Goal: Entertainment & Leisure: Browse casually

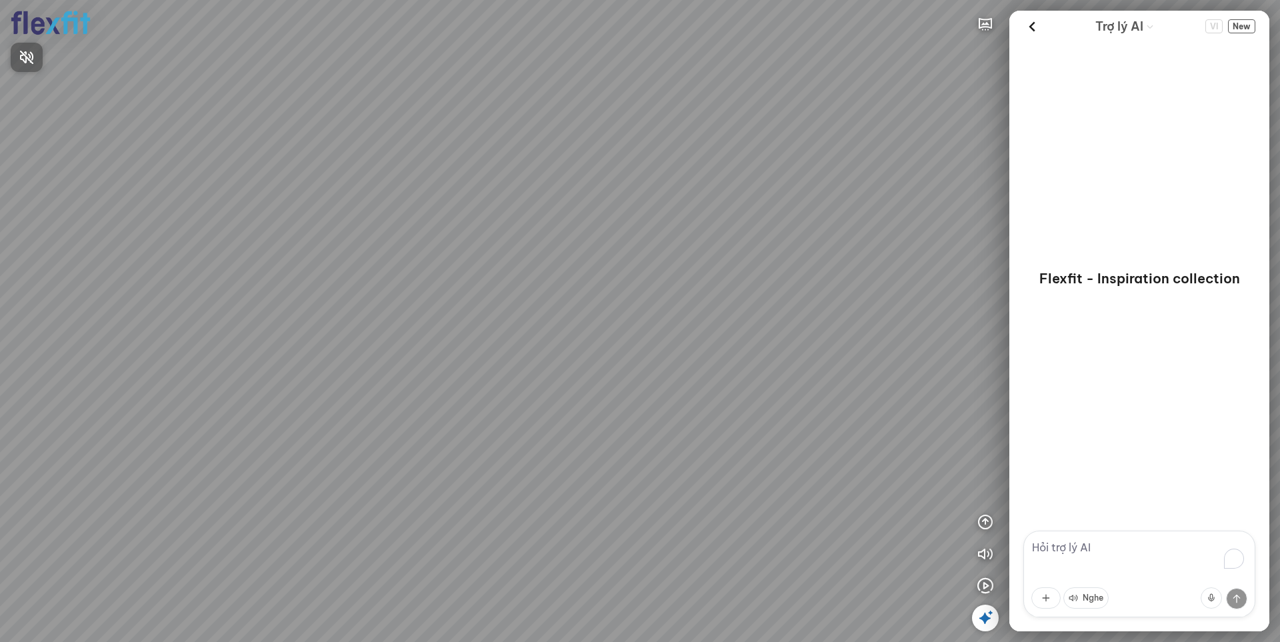
click at [983, 521] on div at bounding box center [640, 321] width 1280 height 642
click at [987, 523] on icon "button" at bounding box center [986, 522] width 16 height 16
click at [987, 456] on icon "button" at bounding box center [986, 458] width 16 height 16
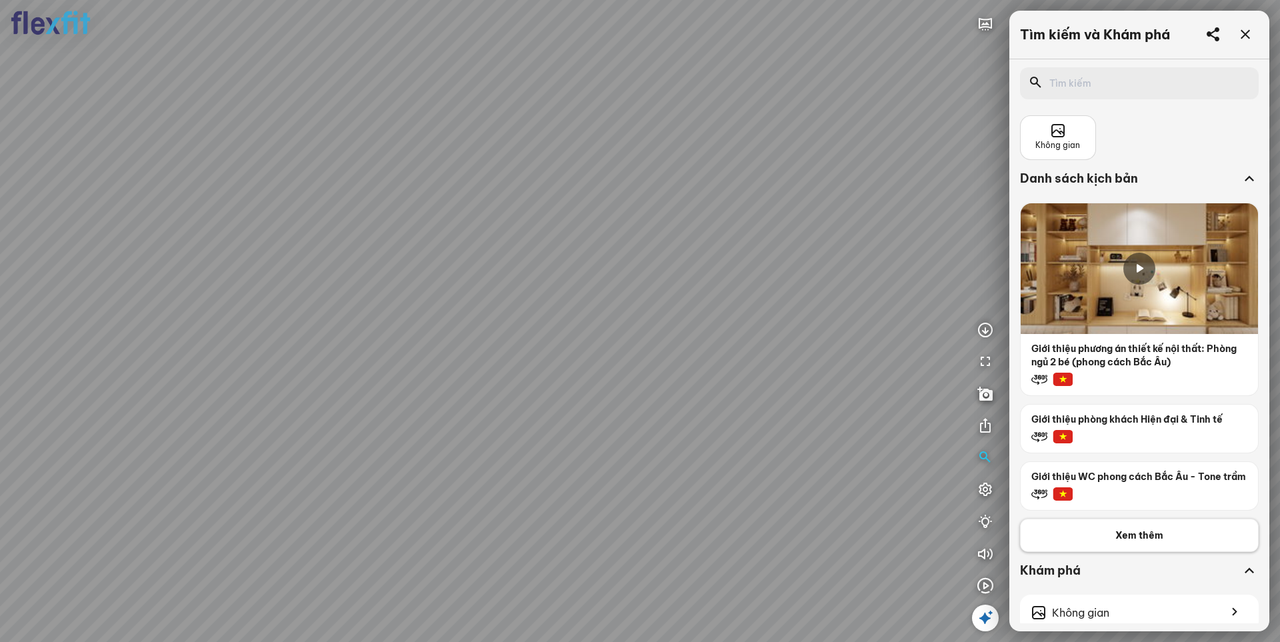
scroll to position [270, 0]
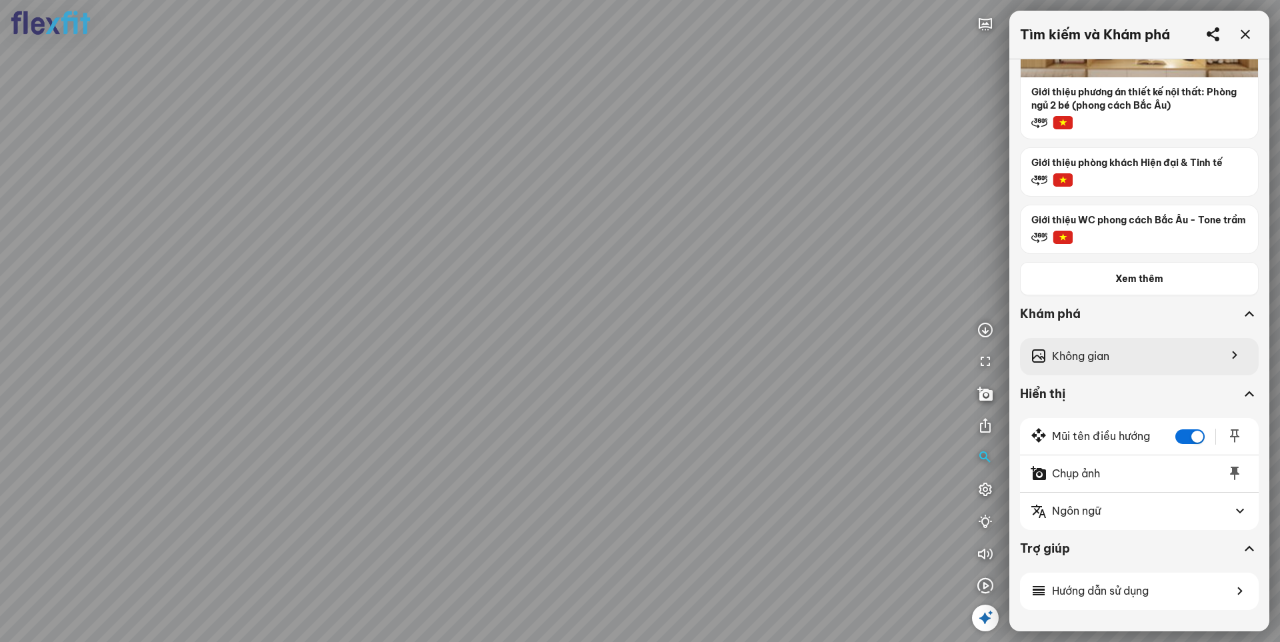
click at [1228, 361] on icon at bounding box center [1232, 355] width 32 height 17
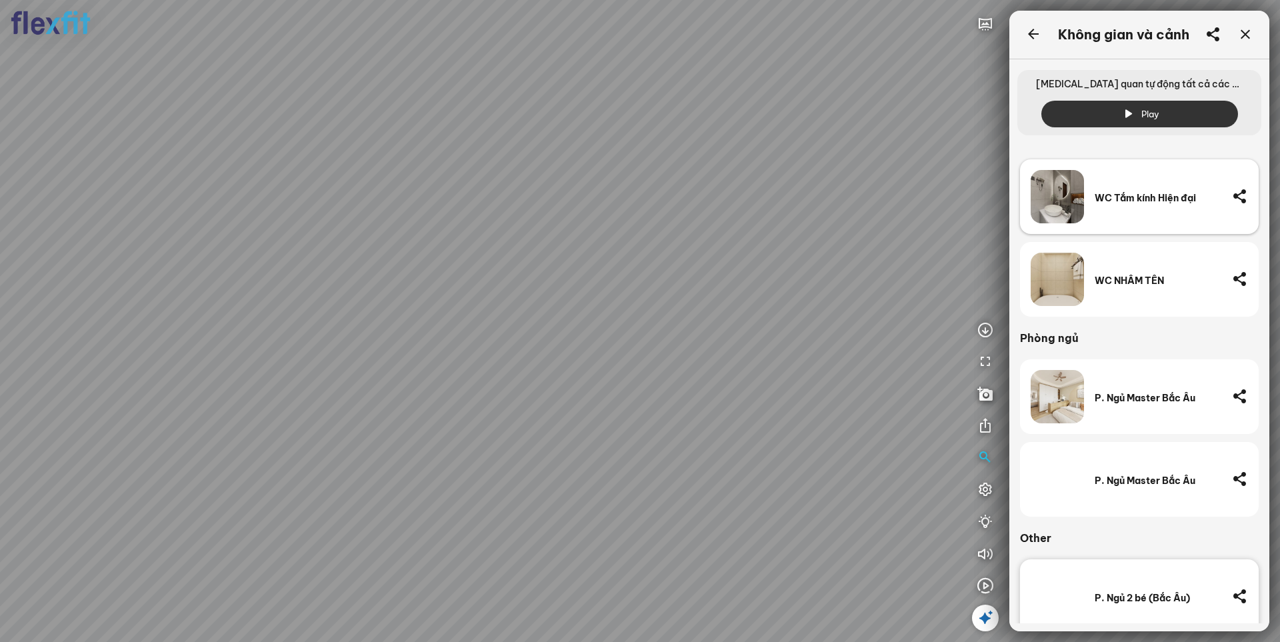
scroll to position [520, 0]
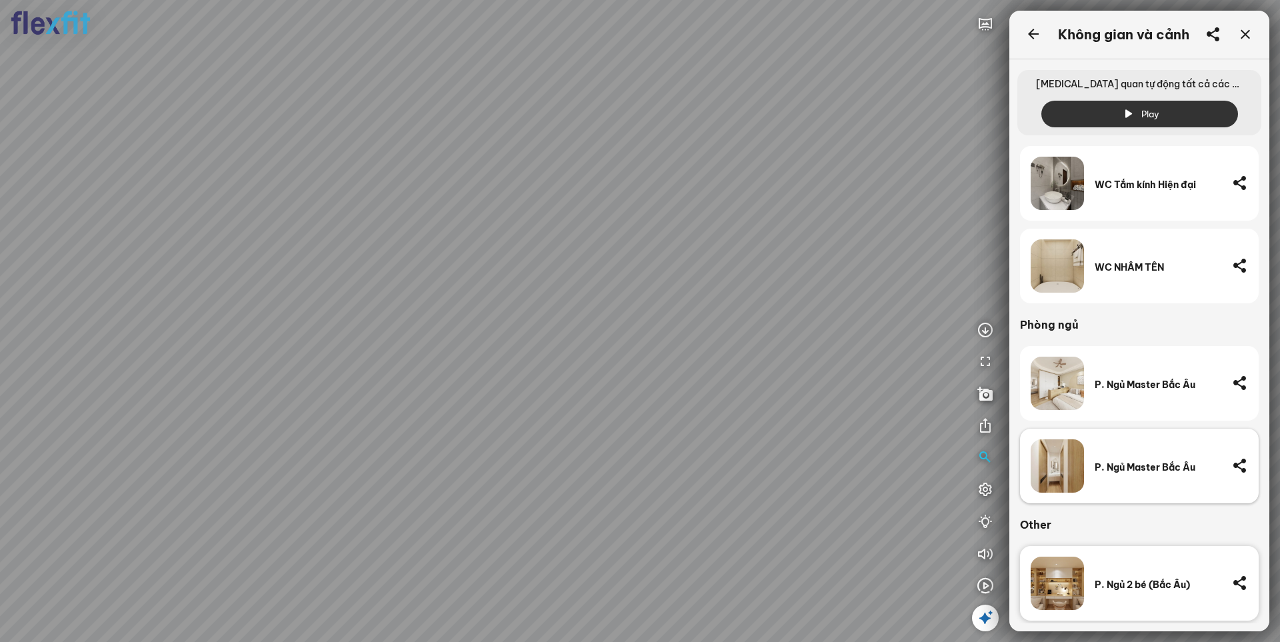
click at [1158, 475] on div "P. Ngủ Master Bắc Âu" at bounding box center [1158, 465] width 127 height 53
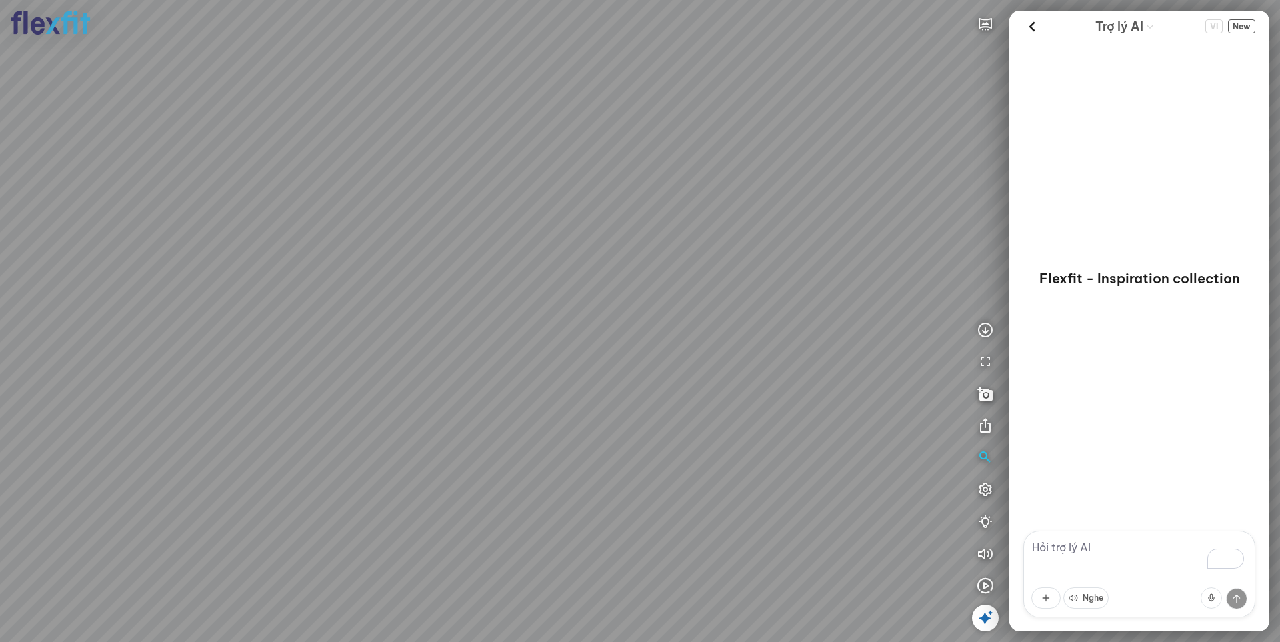
drag, startPoint x: 775, startPoint y: 465, endPoint x: 260, endPoint y: 407, distance: 518.1
click at [277, 408] on div at bounding box center [640, 321] width 1280 height 642
drag, startPoint x: 607, startPoint y: 415, endPoint x: 544, endPoint y: 419, distance: 63.5
click at [544, 419] on div at bounding box center [640, 321] width 1280 height 642
drag, startPoint x: 686, startPoint y: 421, endPoint x: 652, endPoint y: 453, distance: 45.8
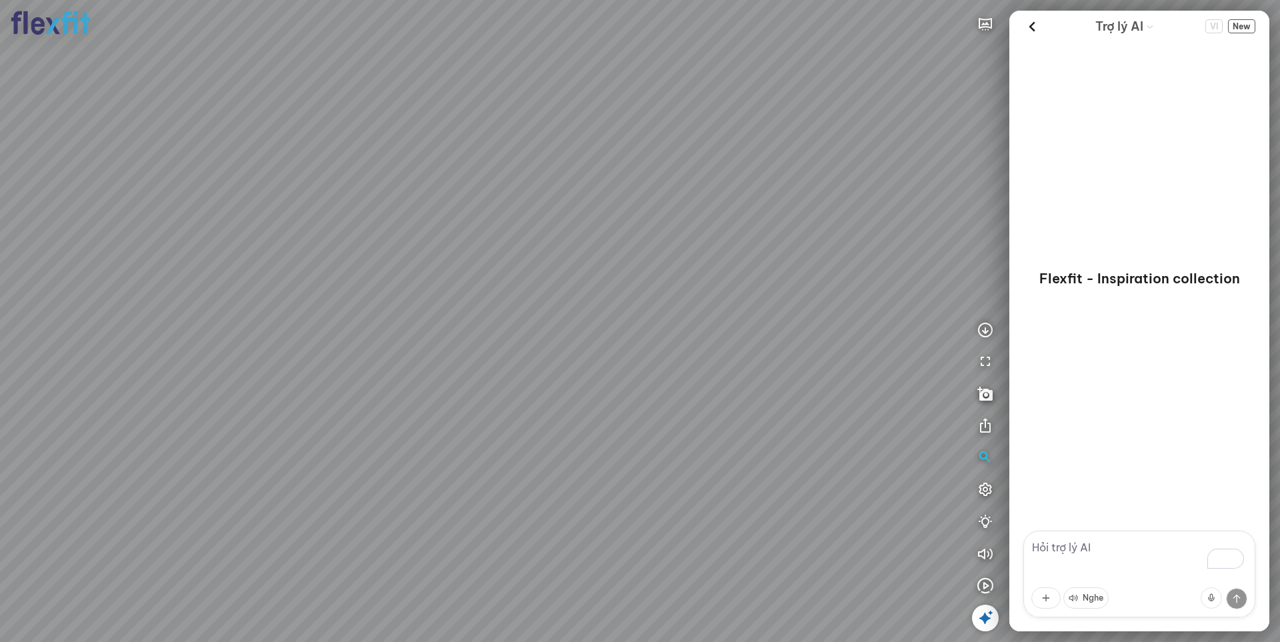
click at [652, 453] on div at bounding box center [640, 321] width 1280 height 642
drag, startPoint x: 624, startPoint y: 459, endPoint x: 529, endPoint y: 473, distance: 95.7
click at [529, 473] on div at bounding box center [640, 321] width 1280 height 642
drag, startPoint x: 505, startPoint y: 463, endPoint x: 654, endPoint y: 435, distance: 151.2
click at [654, 435] on div at bounding box center [640, 321] width 1280 height 642
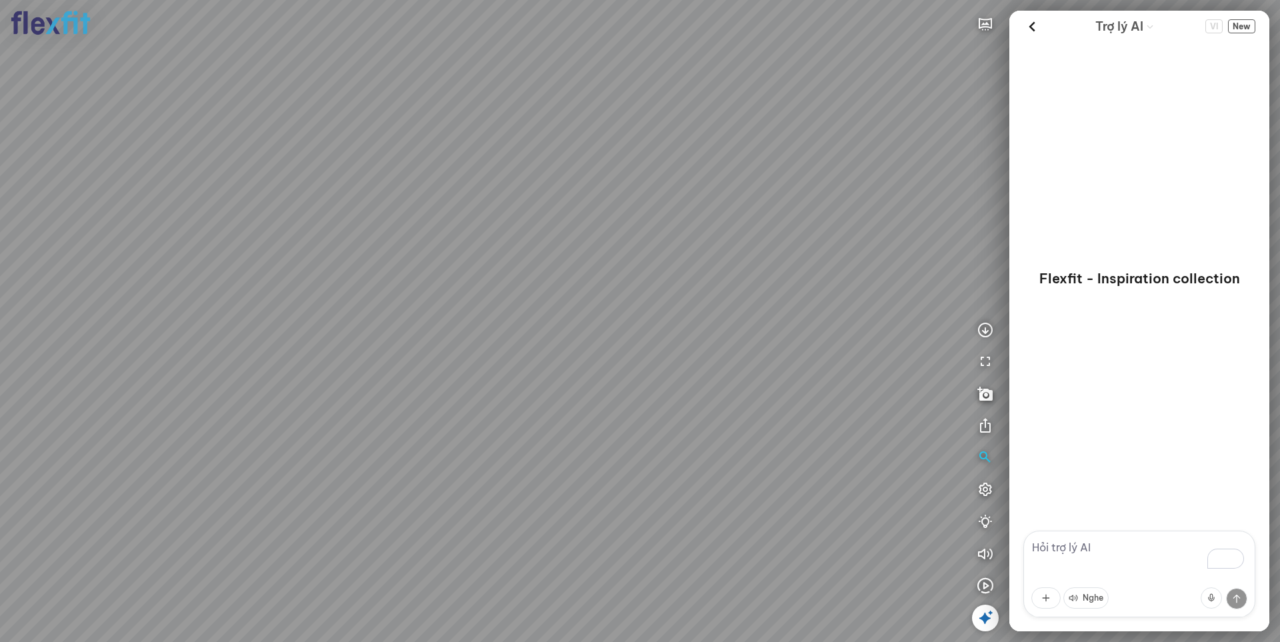
drag, startPoint x: 452, startPoint y: 257, endPoint x: 546, endPoint y: 211, distance: 104.7
click at [546, 211] on div at bounding box center [640, 321] width 1280 height 642
drag, startPoint x: 521, startPoint y: 221, endPoint x: 652, endPoint y: 201, distance: 132.2
click at [651, 201] on div at bounding box center [640, 321] width 1280 height 642
